Goal: Task Accomplishment & Management: Complete application form

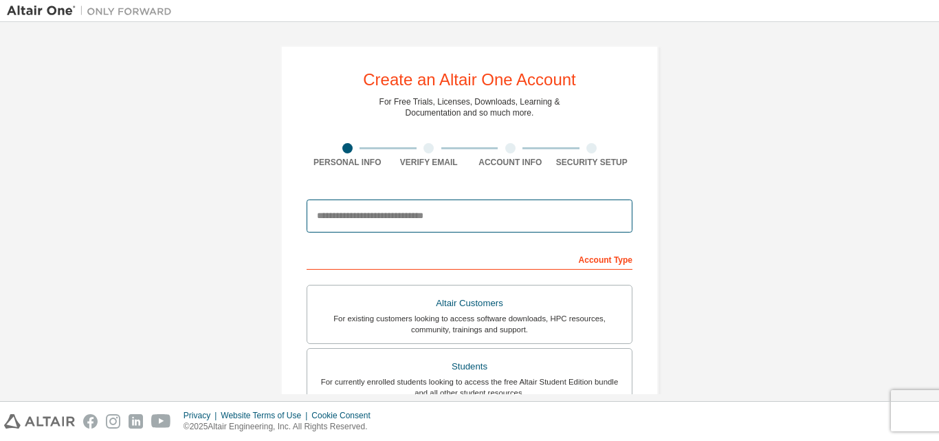
click at [384, 224] on input "email" at bounding box center [470, 215] width 326 height 33
type input "**********"
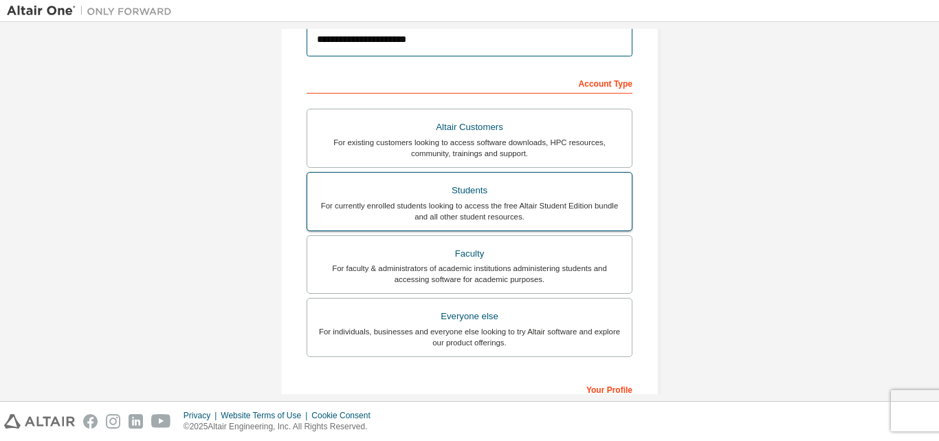
scroll to position [201, 0]
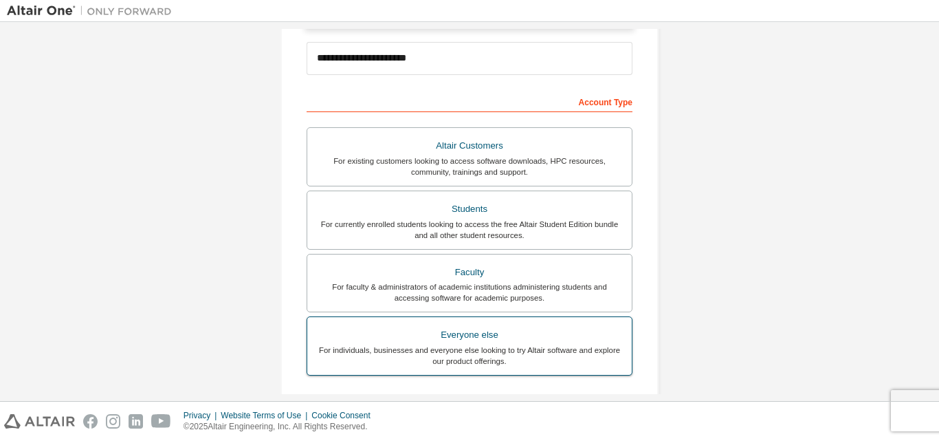
click at [475, 346] on div "For individuals, businesses and everyone else looking to try Altair software an…" at bounding box center [470, 356] width 308 height 22
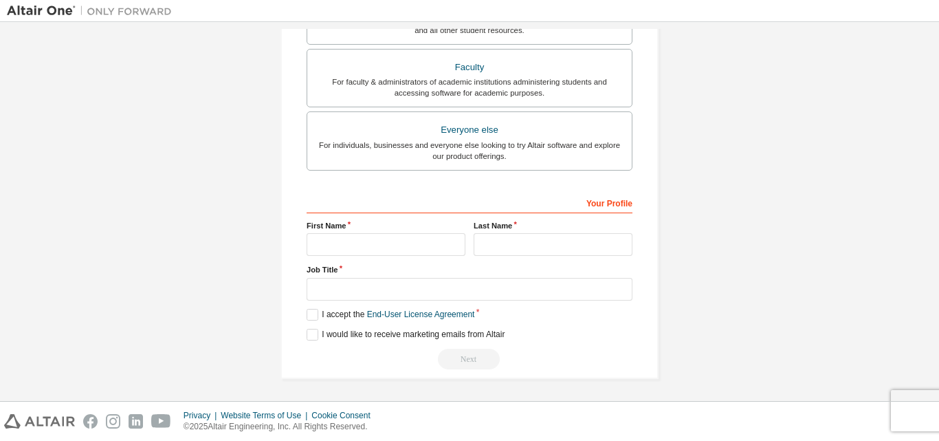
scroll to position [407, 0]
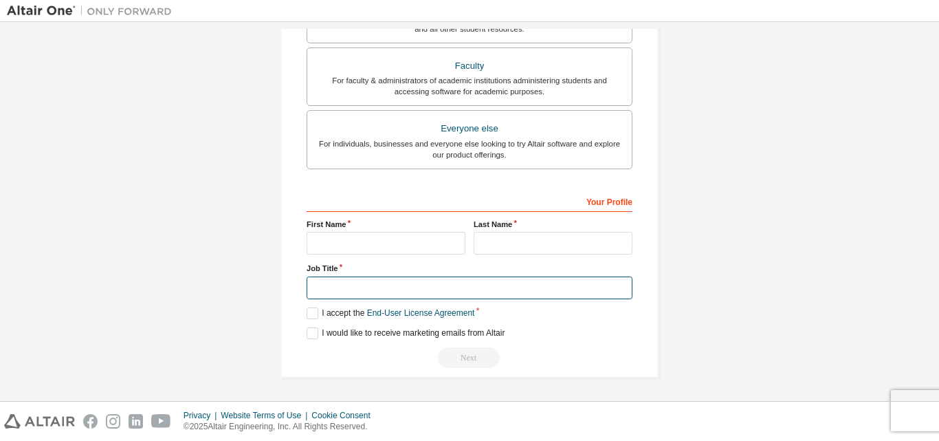
click at [399, 284] on input "text" at bounding box center [470, 287] width 326 height 23
type input "*******"
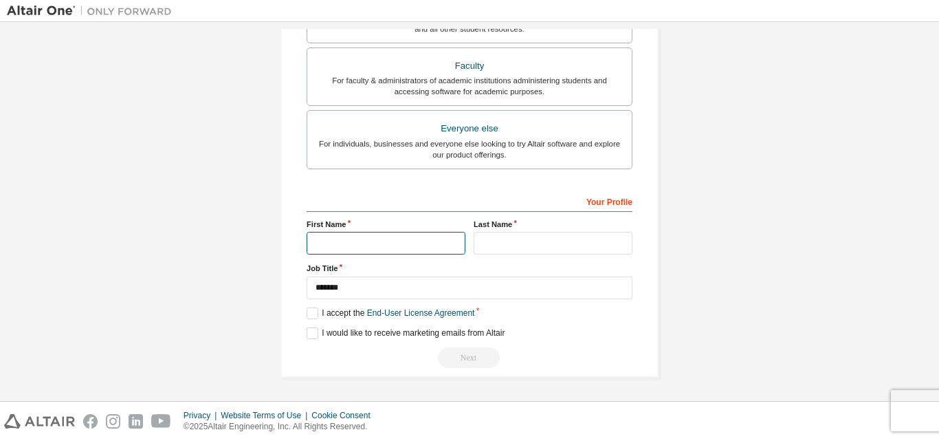
click at [397, 248] on input "text" at bounding box center [386, 243] width 159 height 23
type input "*****"
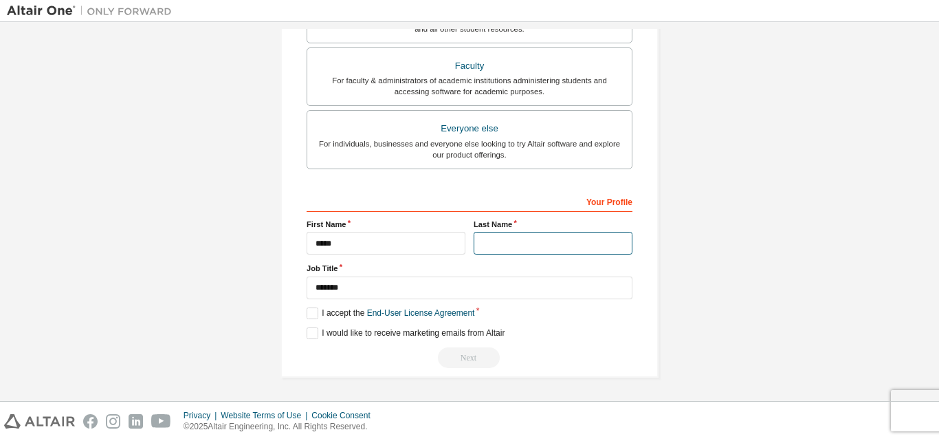
click at [494, 243] on input "text" at bounding box center [553, 243] width 159 height 23
type input "******"
drag, startPoint x: 305, startPoint y: 316, endPoint x: 312, endPoint y: 313, distance: 8.0
click at [312, 313] on label "I accept the End-User License Agreement" at bounding box center [391, 313] width 168 height 12
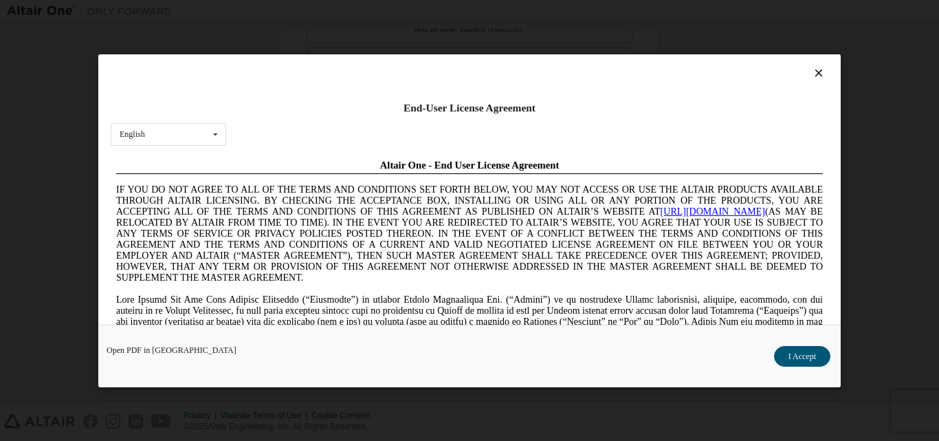
scroll to position [0, 0]
click at [812, 354] on button "I Accept" at bounding box center [802, 355] width 56 height 21
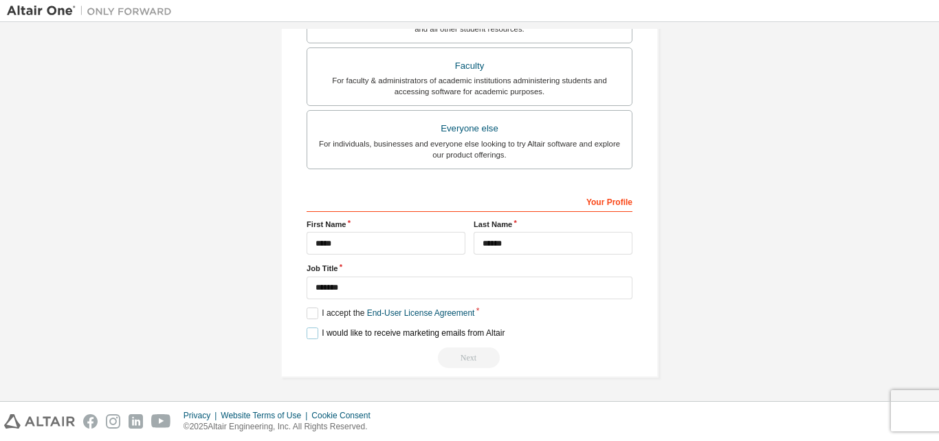
drag, startPoint x: 312, startPoint y: 336, endPoint x: 351, endPoint y: 334, distance: 40.0
click at [314, 336] on label "I would like to receive marketing emails from Altair" at bounding box center [406, 333] width 198 height 12
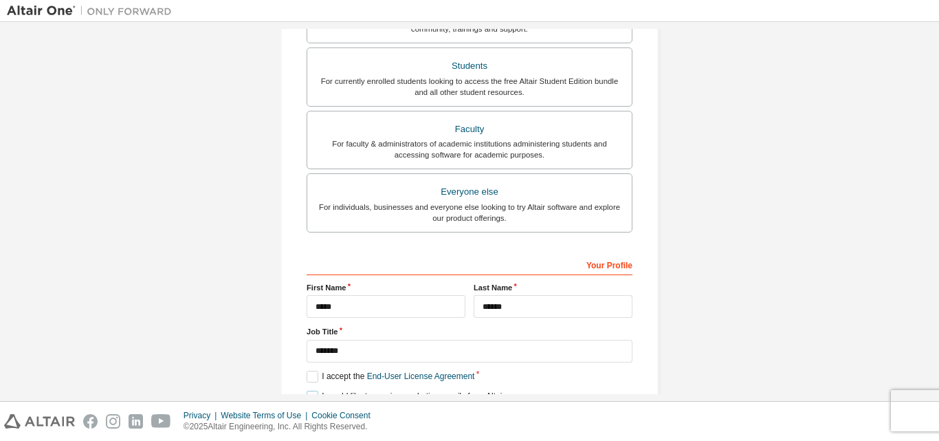
scroll to position [407, 0]
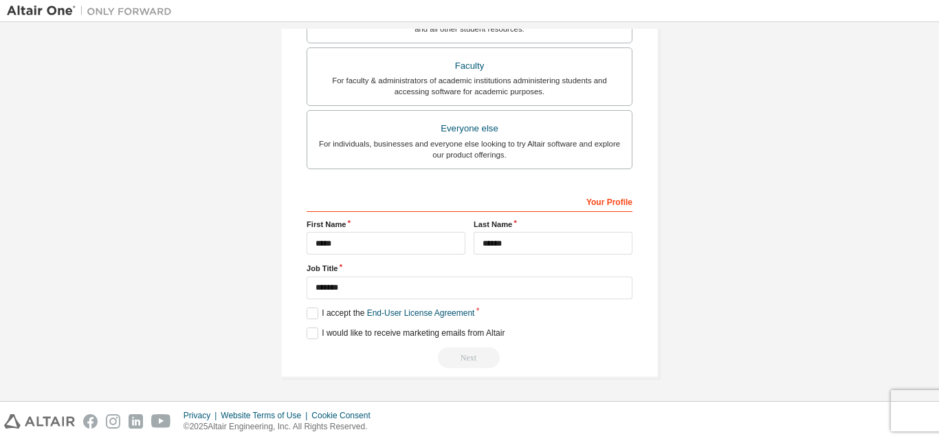
click at [470, 353] on div "Next" at bounding box center [470, 357] width 326 height 21
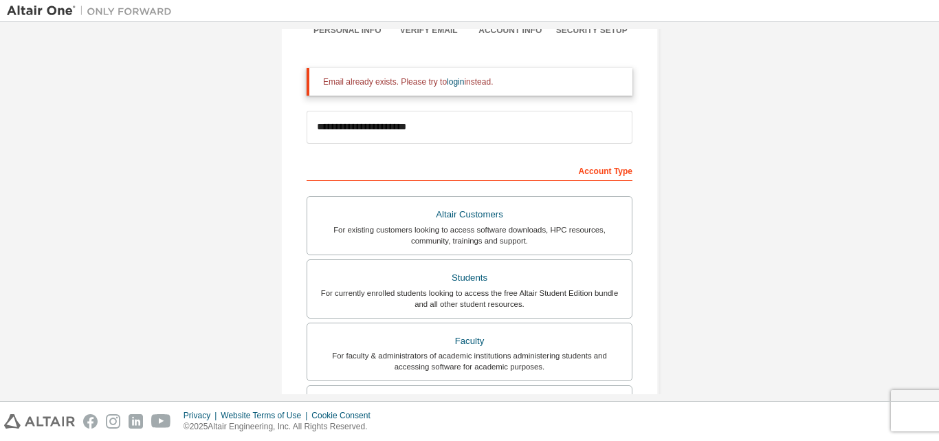
scroll to position [0, 0]
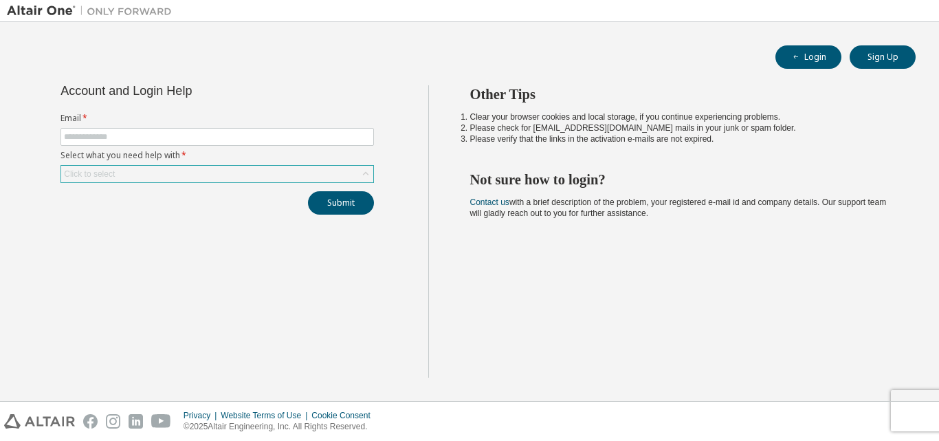
click at [361, 178] on icon at bounding box center [366, 174] width 14 height 14
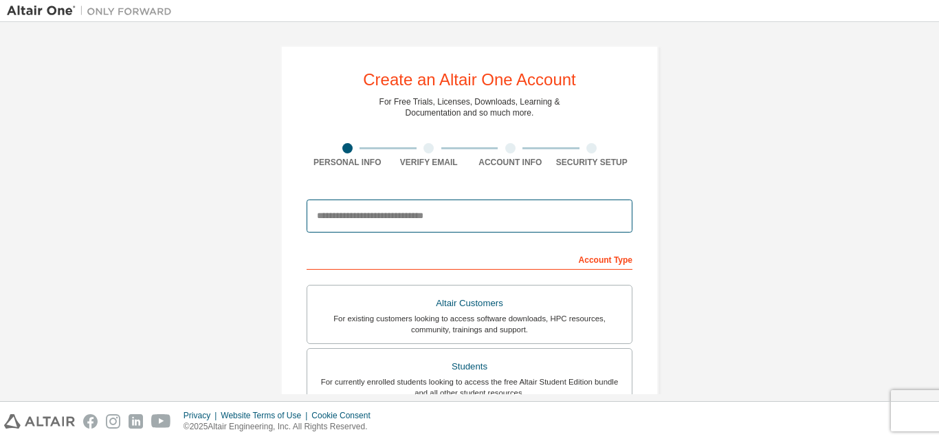
click at [370, 226] on input "email" at bounding box center [470, 215] width 326 height 33
type input "**********"
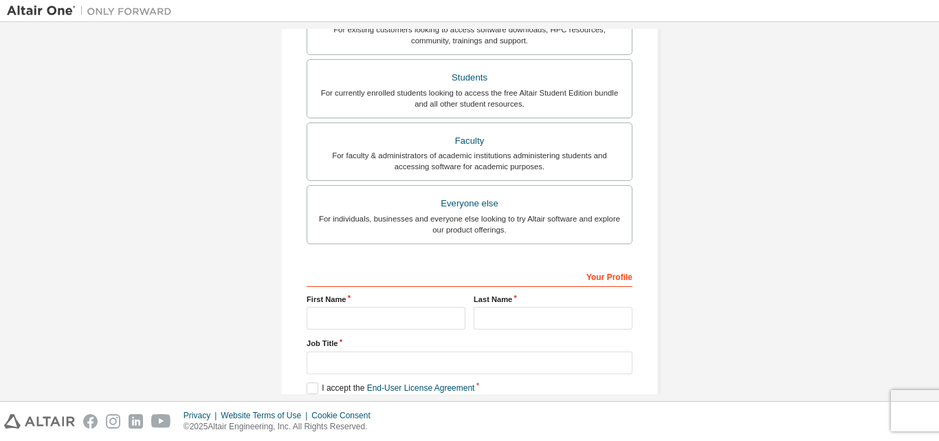
scroll to position [344, 0]
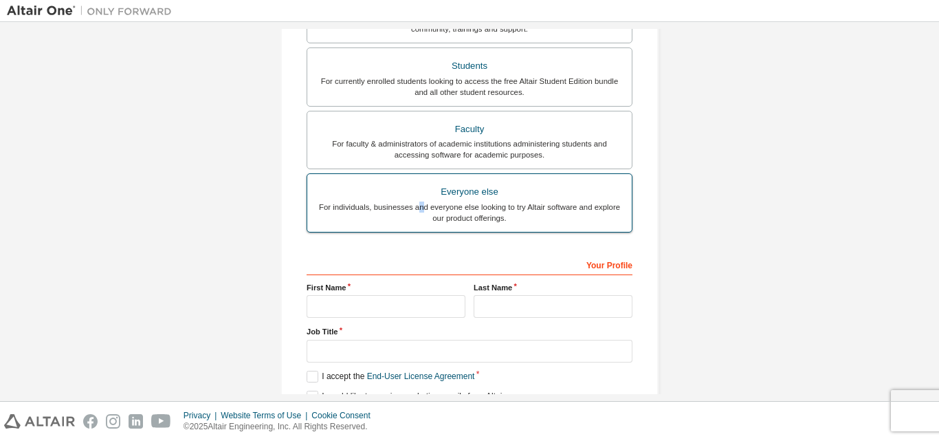
click at [416, 209] on div "For individuals, businesses and everyone else looking to try Altair software an…" at bounding box center [470, 213] width 308 height 22
click at [422, 202] on div "For individuals, businesses and everyone else looking to try Altair software an…" at bounding box center [470, 213] width 308 height 22
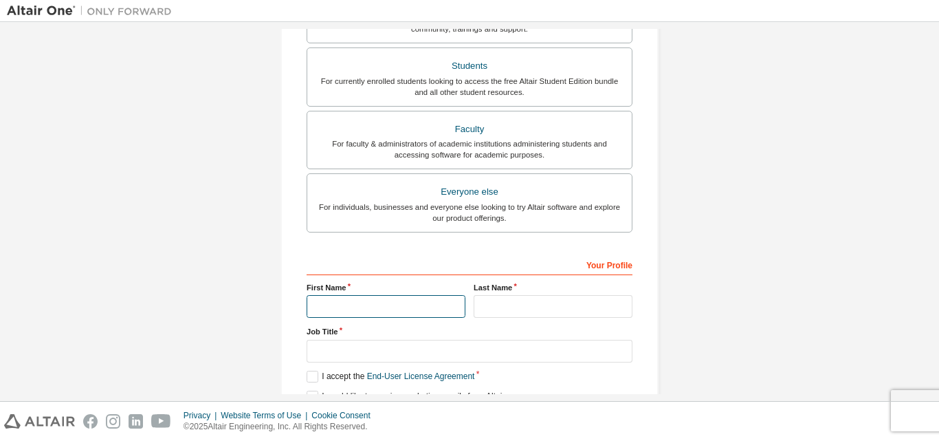
click at [375, 301] on input "text" at bounding box center [386, 306] width 159 height 23
type input "*****"
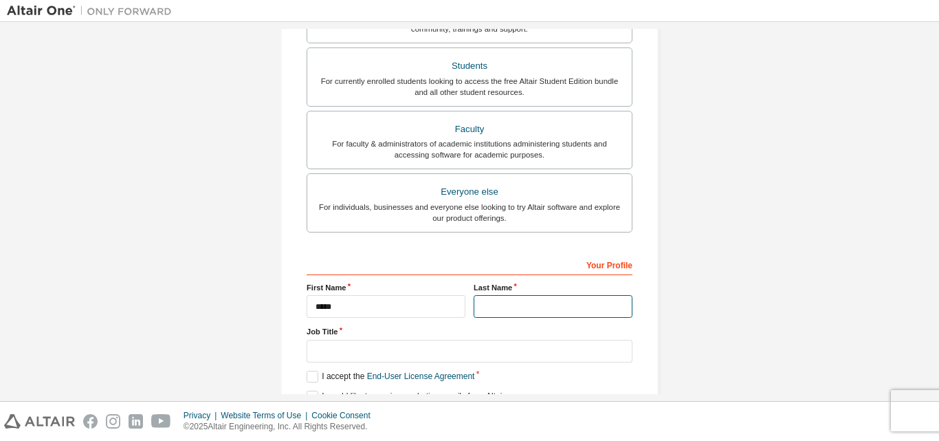
click at [495, 313] on input "text" at bounding box center [553, 306] width 159 height 23
type input "******"
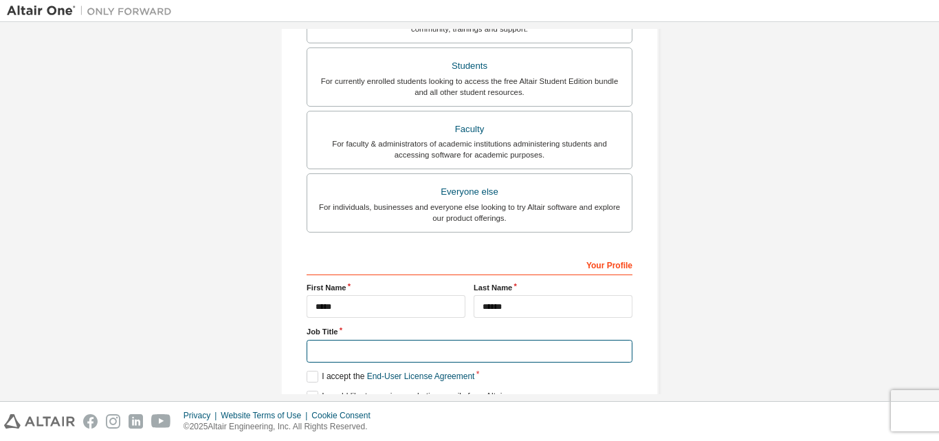
click at [472, 345] on input "text" at bounding box center [470, 351] width 326 height 23
type input "*******"
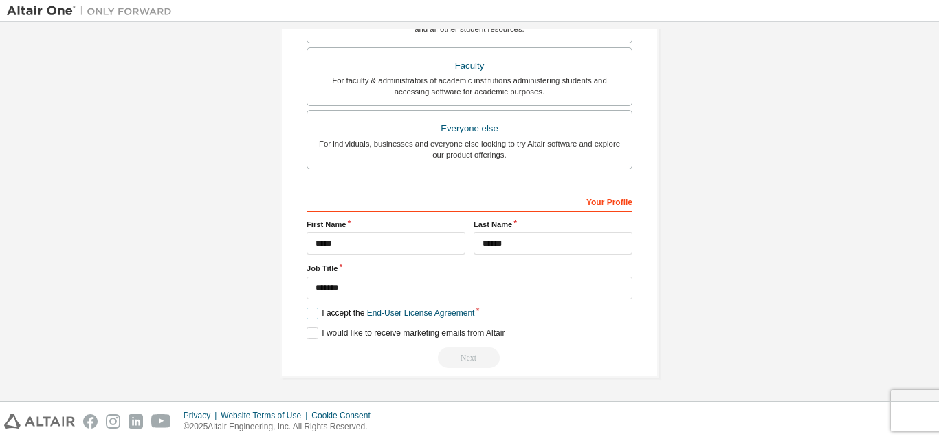
click at [314, 311] on label "I accept the End-User License Agreement" at bounding box center [391, 313] width 168 height 12
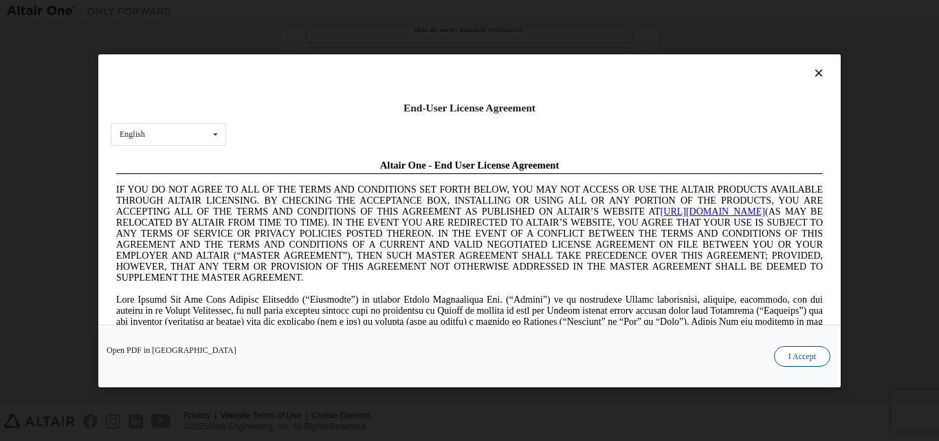
scroll to position [0, 0]
click at [786, 358] on button "I Accept" at bounding box center [802, 355] width 56 height 21
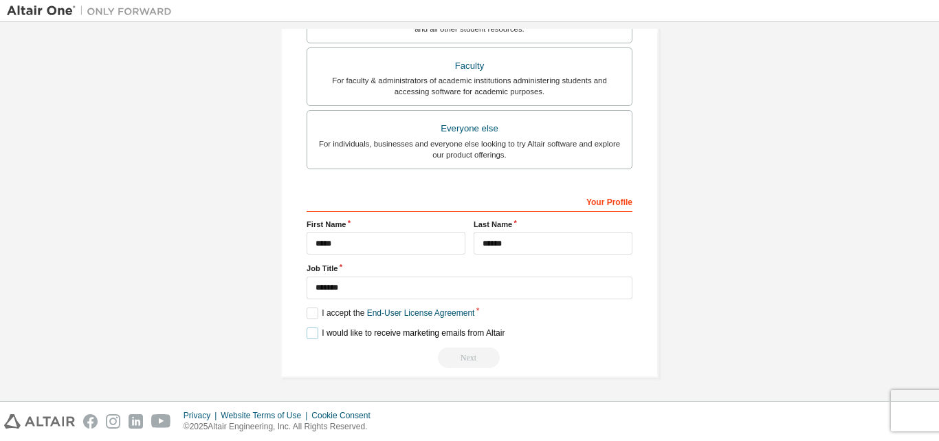
click at [310, 329] on label "I would like to receive marketing emails from Altair" at bounding box center [406, 333] width 198 height 12
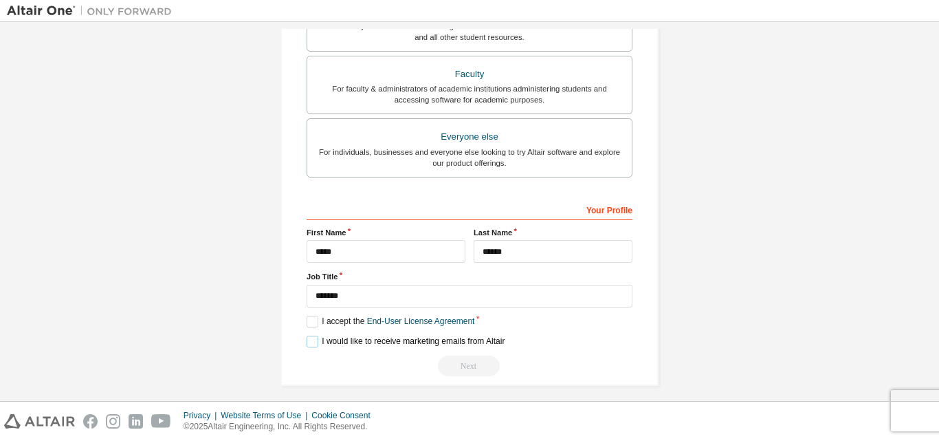
scroll to position [407, 0]
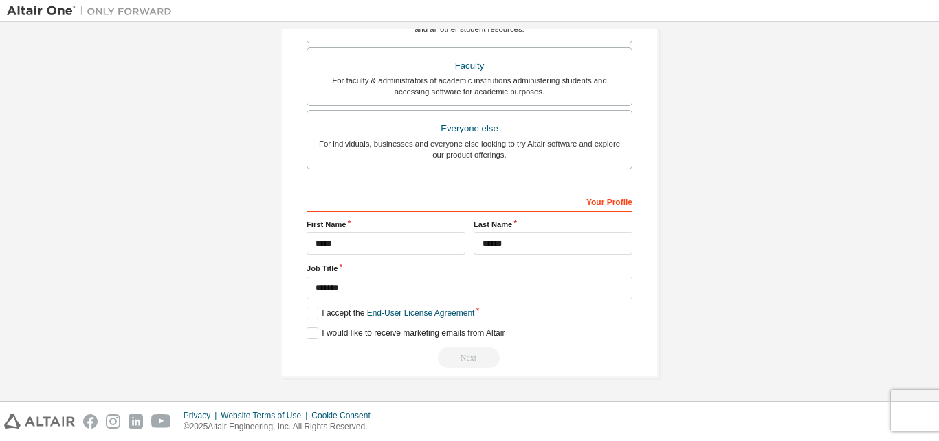
click at [466, 360] on div "Next" at bounding box center [470, 357] width 326 height 21
click at [459, 353] on div "Next" at bounding box center [470, 357] width 326 height 21
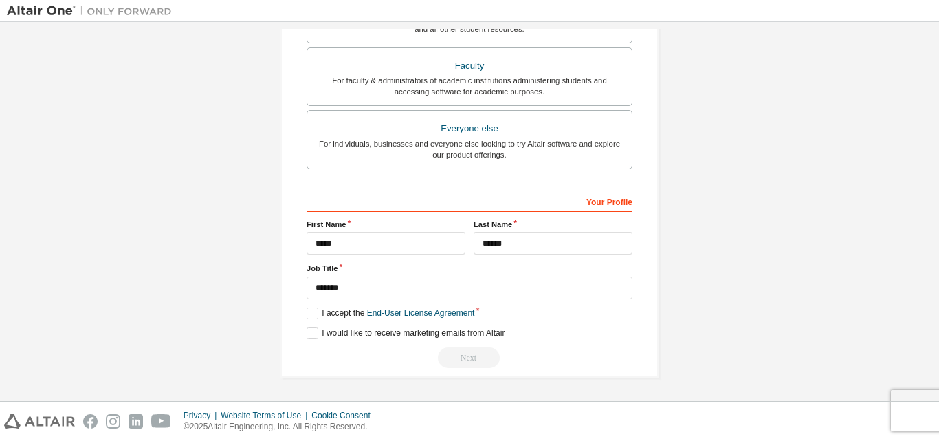
click at [464, 351] on div "Next" at bounding box center [470, 357] width 326 height 21
click at [466, 361] on div "Next" at bounding box center [470, 357] width 326 height 21
click at [464, 361] on div "Next" at bounding box center [470, 357] width 326 height 21
click at [463, 361] on div "Next" at bounding box center [470, 357] width 326 height 21
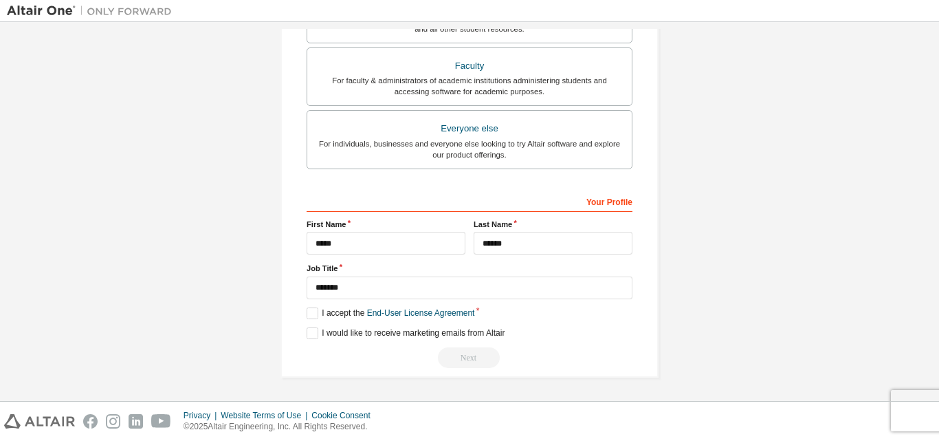
click at [461, 360] on div "Next" at bounding box center [470, 357] width 326 height 21
click at [482, 358] on div "Next" at bounding box center [470, 357] width 326 height 21
click at [482, 356] on div "Next" at bounding box center [470, 357] width 326 height 21
click at [483, 356] on div "Next" at bounding box center [470, 357] width 326 height 21
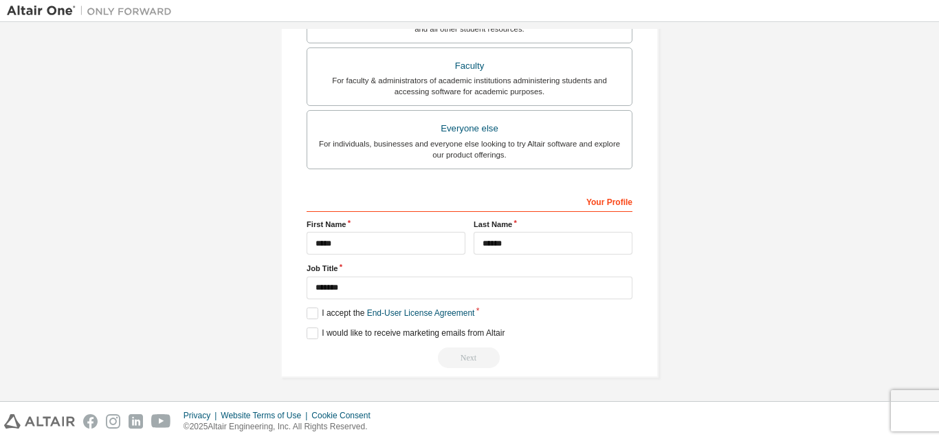
click at [462, 358] on div "Next" at bounding box center [470, 357] width 326 height 21
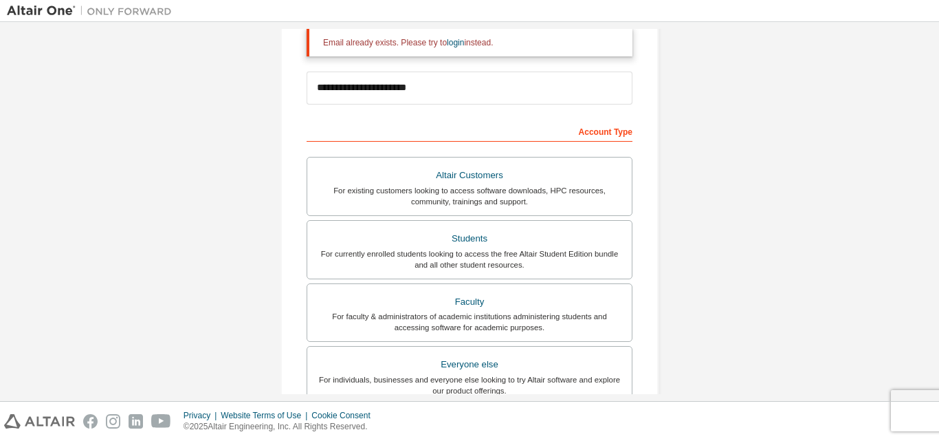
scroll to position [78, 0]
